Goal: Task Accomplishment & Management: Manage account settings

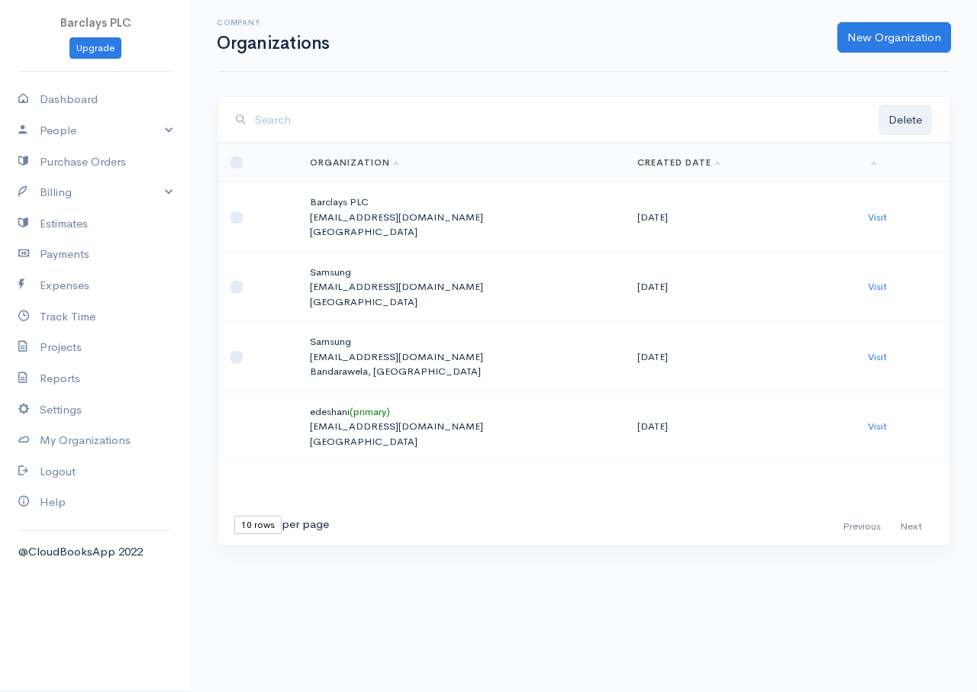
click at [347, 207] on td "Barclays PLC edeshani@eloratech.org Sri Lanka" at bounding box center [462, 217] width 328 height 70
click at [247, 214] on td at bounding box center [257, 217] width 79 height 70
click at [236, 221] on input "checkbox" at bounding box center [237, 217] width 12 height 12
checkbox input "true"
click at [869, 216] on link "Visit" at bounding box center [877, 217] width 19 height 13
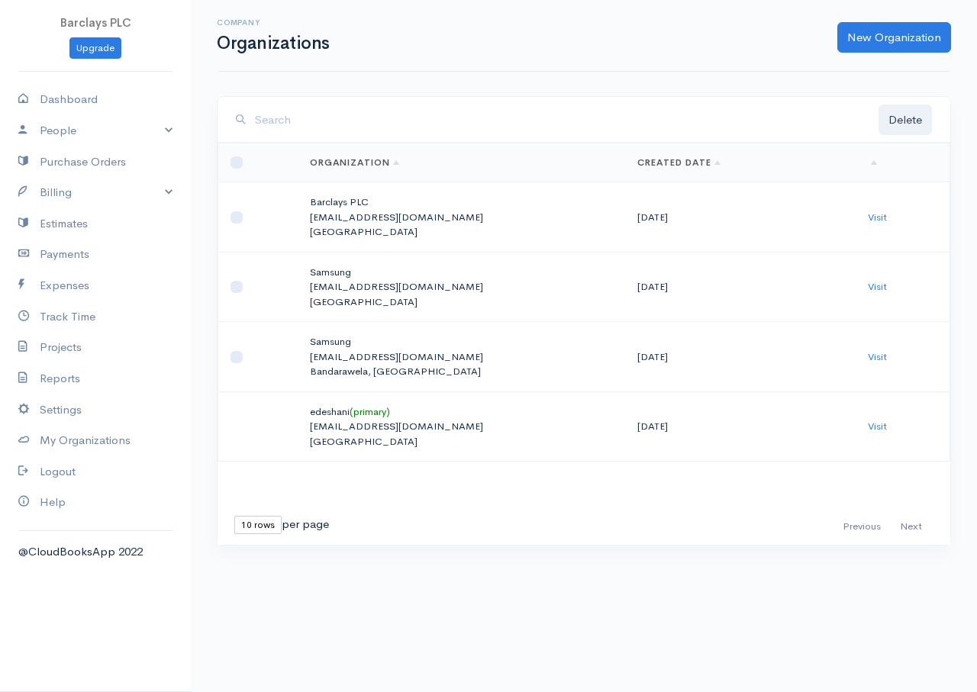
click at [572, 229] on p "Sri Lanka" at bounding box center [462, 231] width 304 height 15
click at [637, 222] on td "09-15-2025" at bounding box center [740, 217] width 231 height 70
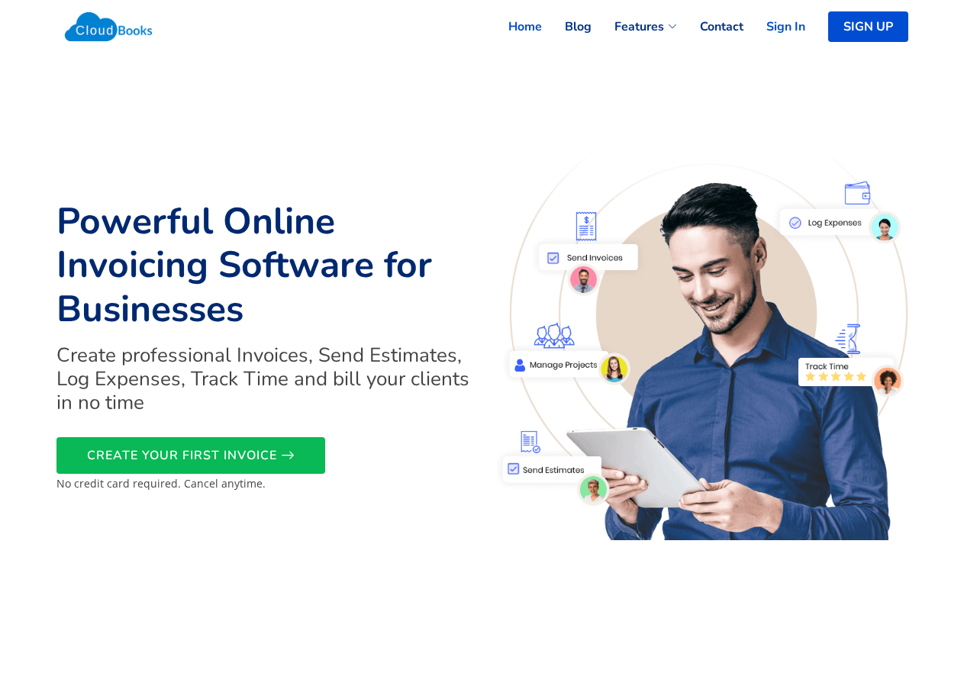
click at [773, 28] on link "Sign In" at bounding box center [775, 27] width 62 height 34
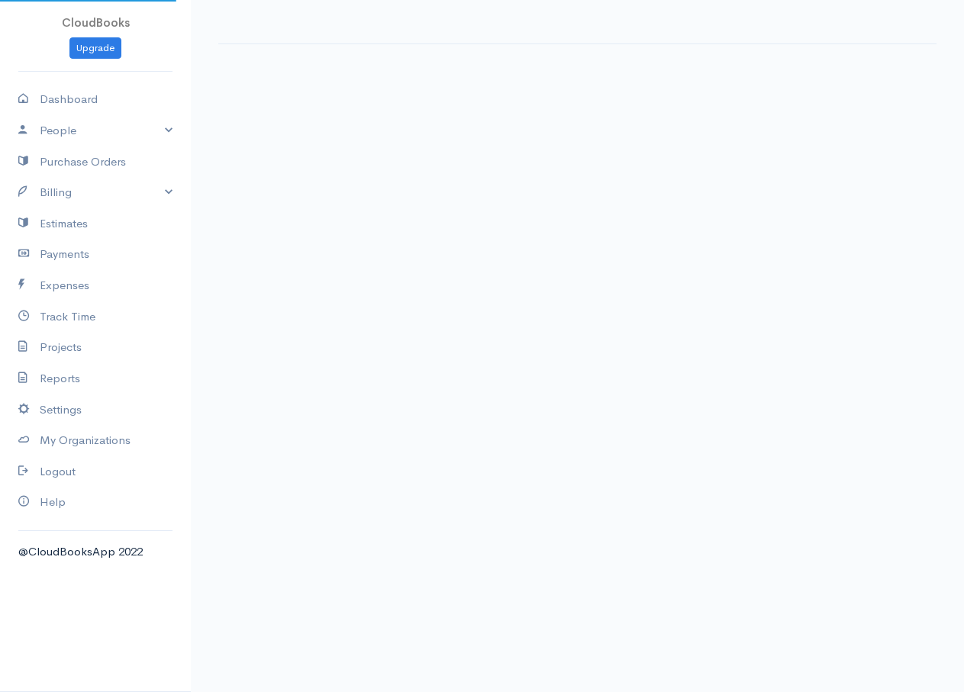
select select "365"
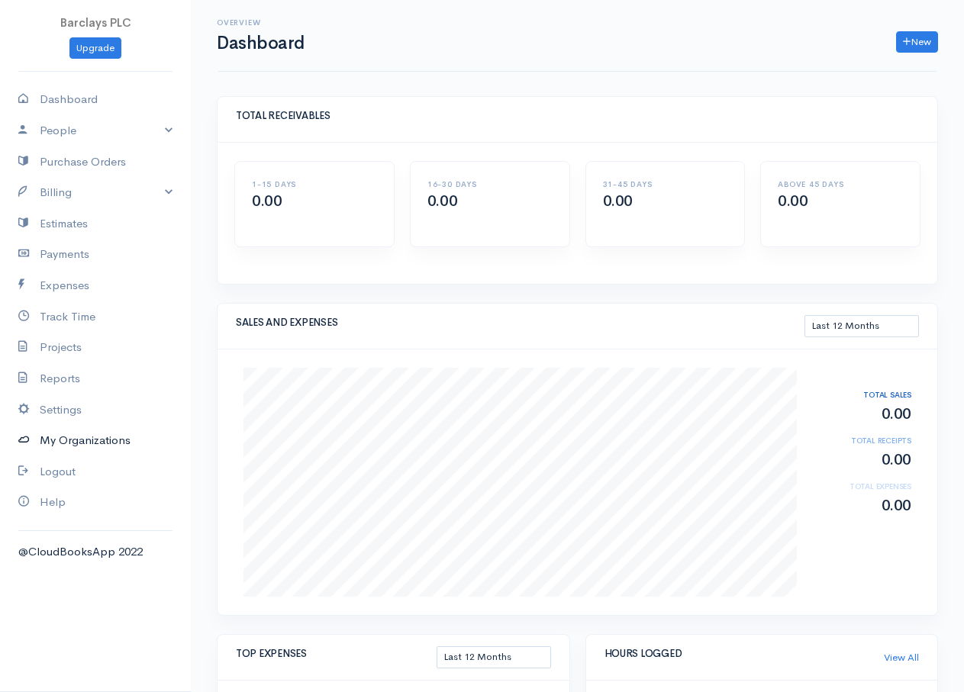
click at [98, 442] on link "My Organizations" at bounding box center [95, 440] width 191 height 31
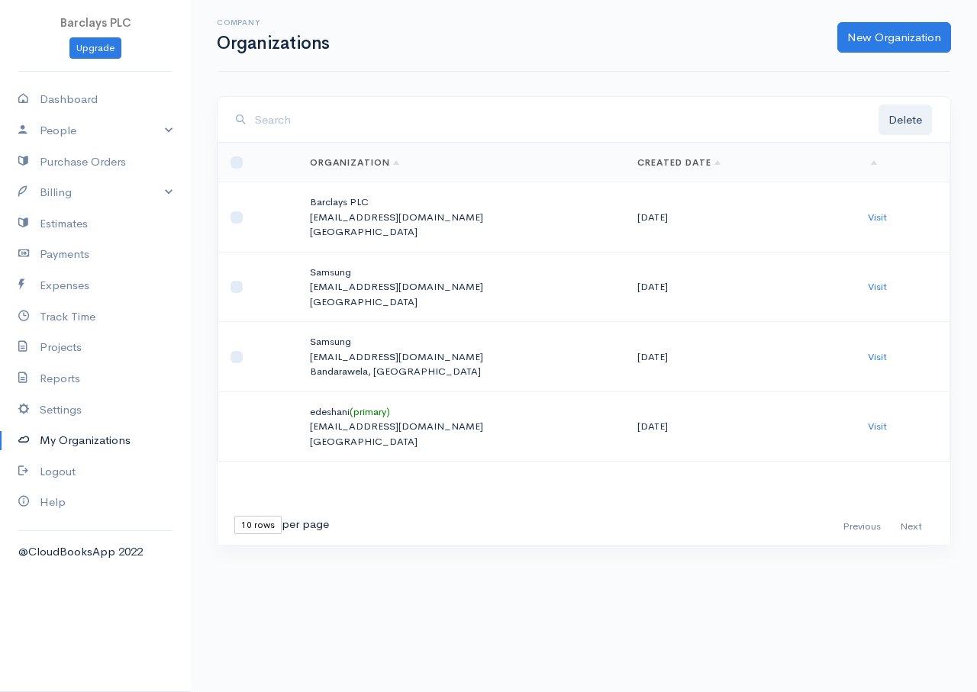
click at [302, 224] on td "Barclays PLC edeshani@eloratech.org Sri Lanka" at bounding box center [462, 217] width 328 height 70
click at [357, 221] on p "edeshani@eloratech.org" at bounding box center [462, 217] width 304 height 15
click at [418, 215] on p "[EMAIL_ADDRESS][DOMAIN_NAME]" at bounding box center [462, 217] width 304 height 15
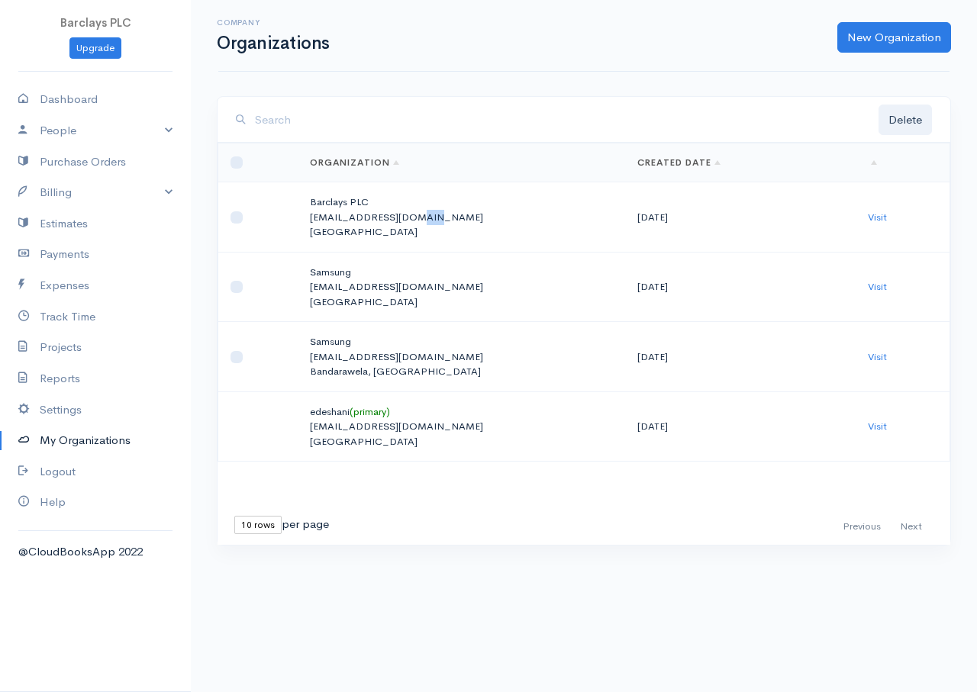
click at [418, 215] on p "[EMAIL_ADDRESS][DOMAIN_NAME]" at bounding box center [462, 217] width 304 height 15
click at [876, 215] on link "Visit" at bounding box center [877, 217] width 19 height 13
click at [369, 450] on td "edeshani (primary) edeshani@eloratech.org Sri Lanka" at bounding box center [462, 427] width 328 height 70
click at [357, 434] on p "edeshani@eloratech.org" at bounding box center [462, 426] width 304 height 15
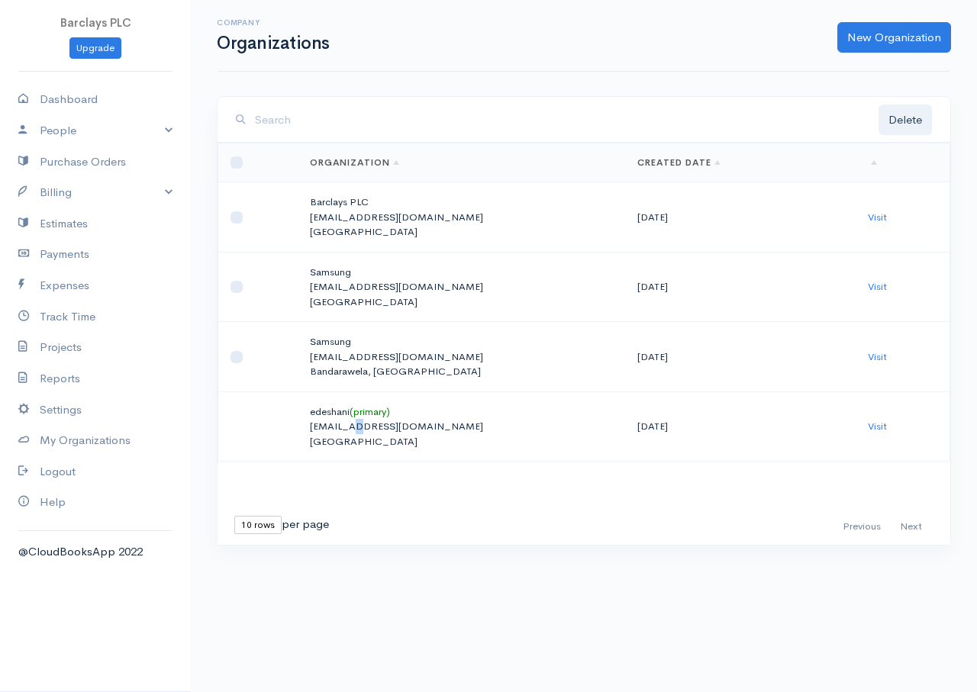
click at [357, 434] on p "edeshani@eloratech.org" at bounding box center [462, 426] width 304 height 15
drag, startPoint x: 409, startPoint y: 422, endPoint x: 370, endPoint y: 427, distance: 39.3
click at [404, 424] on p "edeshani@eloratech.org" at bounding box center [462, 426] width 304 height 15
click at [263, 426] on td at bounding box center [257, 427] width 79 height 70
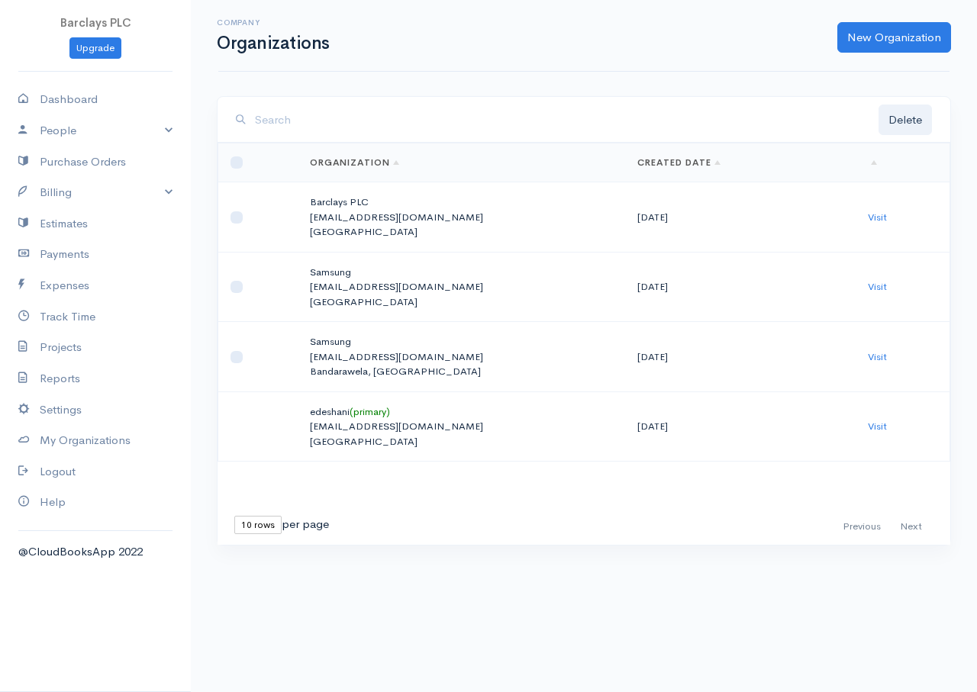
click at [244, 224] on td at bounding box center [257, 217] width 79 height 70
drag, startPoint x: 224, startPoint y: 215, endPoint x: 233, endPoint y: 216, distance: 8.4
click at [227, 215] on td at bounding box center [257, 217] width 79 height 70
click at [239, 219] on input "checkbox" at bounding box center [237, 217] width 12 height 12
drag, startPoint x: 402, startPoint y: 218, endPoint x: 256, endPoint y: 224, distance: 145.2
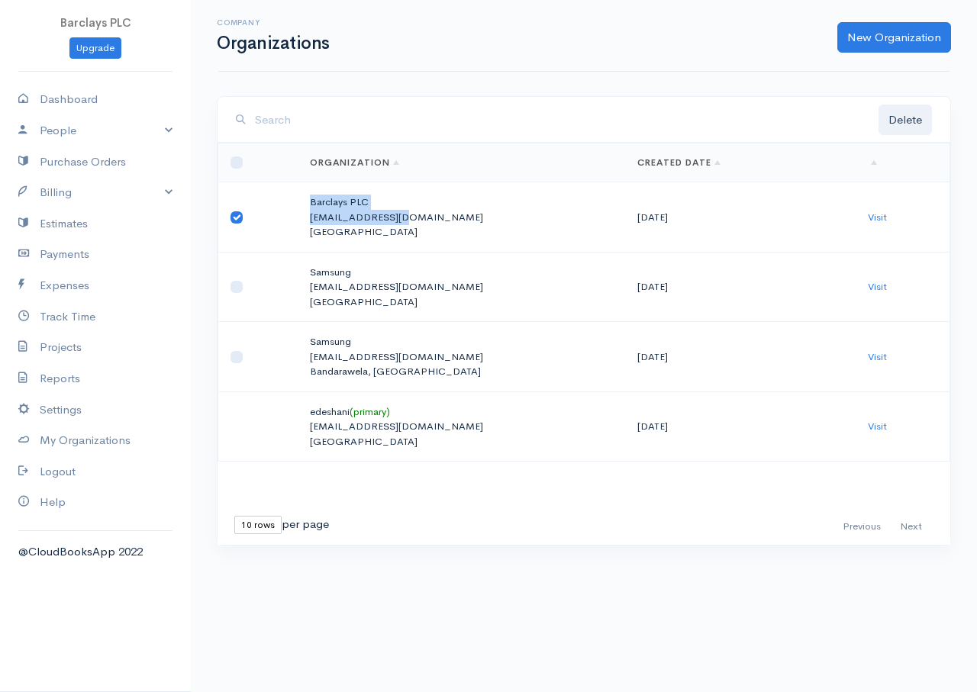
click at [275, 224] on tr "Barclays PLC edeshani@eloratech.org Sri Lanka 09-15-2025 Visit" at bounding box center [584, 217] width 732 height 70
click at [234, 218] on input "checkbox" at bounding box center [237, 217] width 12 height 12
click at [277, 224] on td at bounding box center [257, 217] width 79 height 70
click at [337, 229] on p "Sri Lanka" at bounding box center [462, 231] width 304 height 15
click at [226, 213] on td at bounding box center [257, 217] width 79 height 70
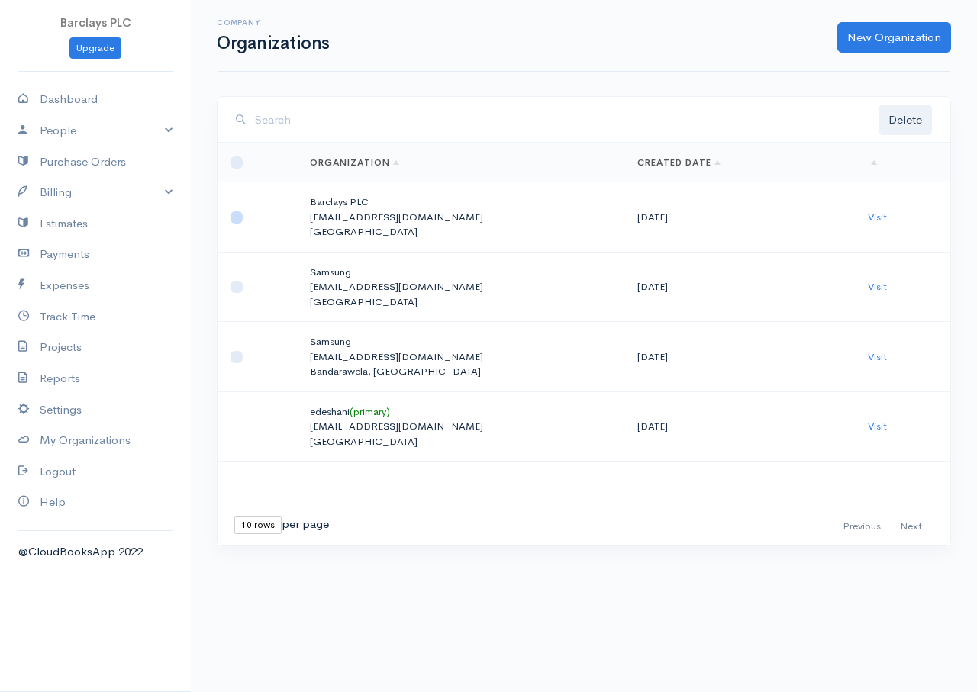
click at [238, 218] on input "checkbox" at bounding box center [237, 217] width 12 height 12
checkbox input "true"
click at [85, 134] on link "People" at bounding box center [95, 130] width 191 height 31
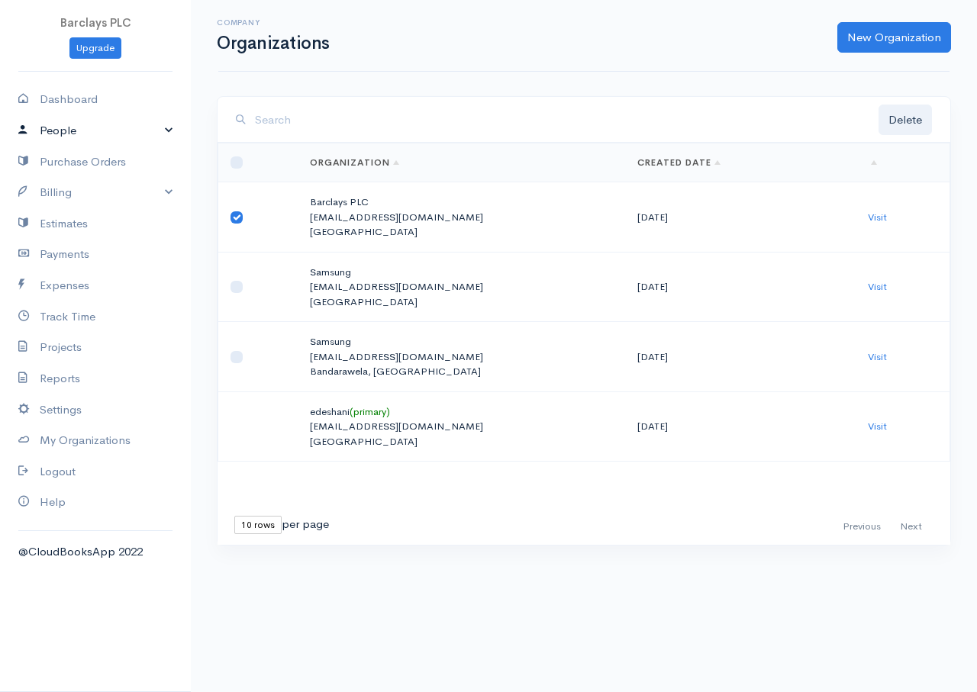
click at [85, 134] on link "People" at bounding box center [95, 130] width 191 height 31
click at [347, 212] on p "edeshani@eloratech.org" at bounding box center [462, 217] width 304 height 15
click at [874, 218] on link "Visit" at bounding box center [877, 217] width 19 height 13
click at [257, 423] on td at bounding box center [257, 427] width 79 height 70
click at [247, 427] on td at bounding box center [257, 427] width 79 height 70
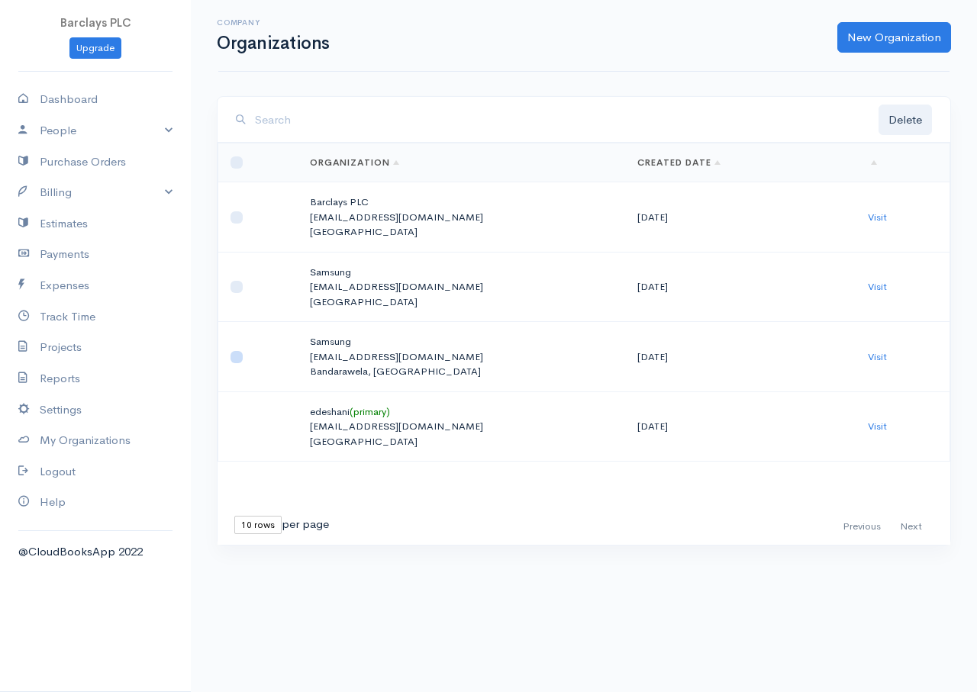
click at [234, 360] on input "checkbox" at bounding box center [237, 357] width 12 height 12
checkbox input "true"
click at [870, 356] on link "Visit" at bounding box center [877, 356] width 19 height 13
